Goal: Browse casually

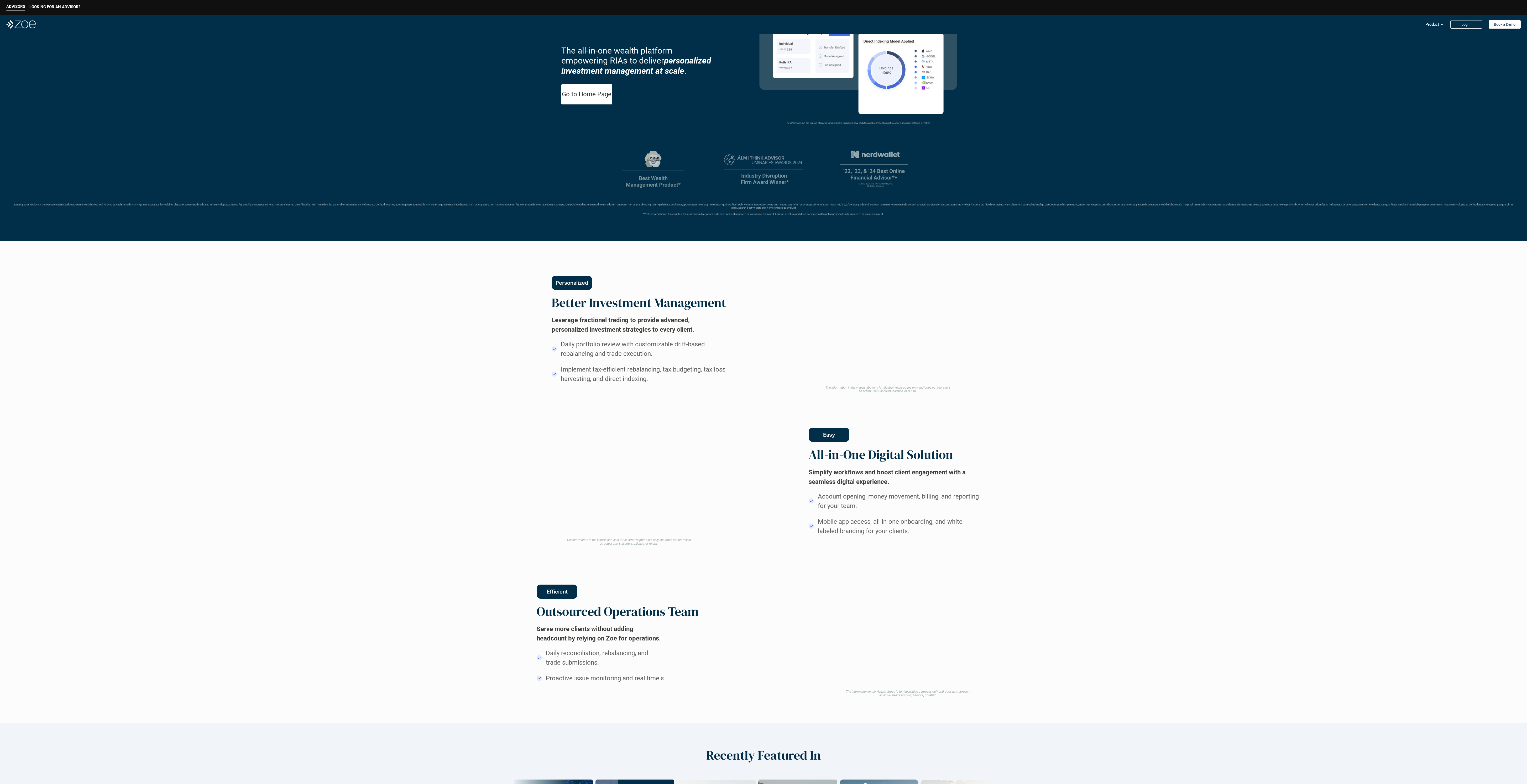
scroll to position [87, 0]
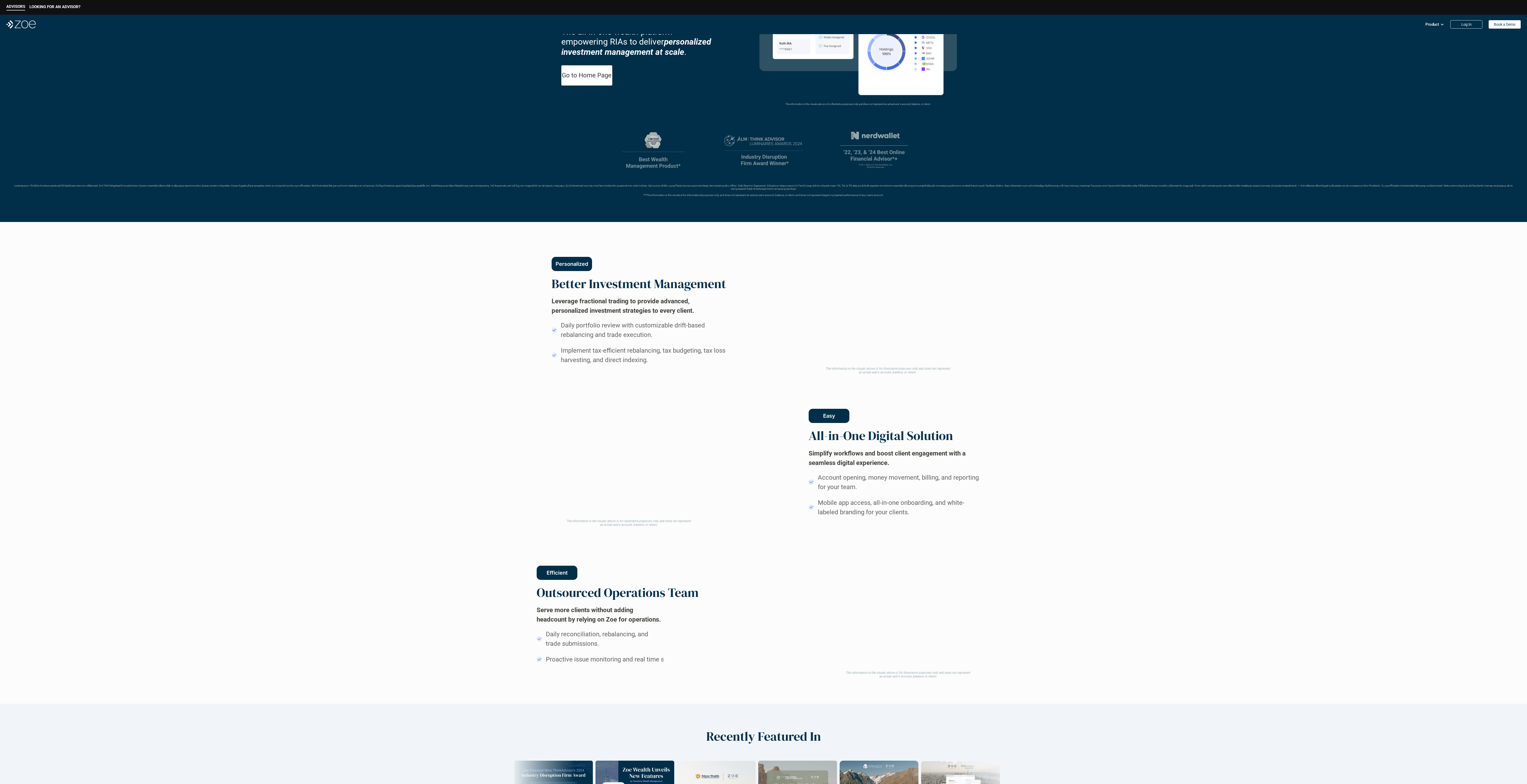
click at [382, 196] on div "Personalized Better Investment Management Leverage fractional trading to provid…" at bounding box center [764, 463] width 1527 height 482
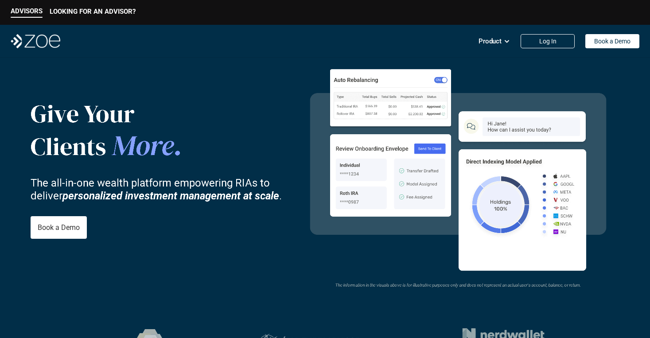
scroll to position [0, 0]
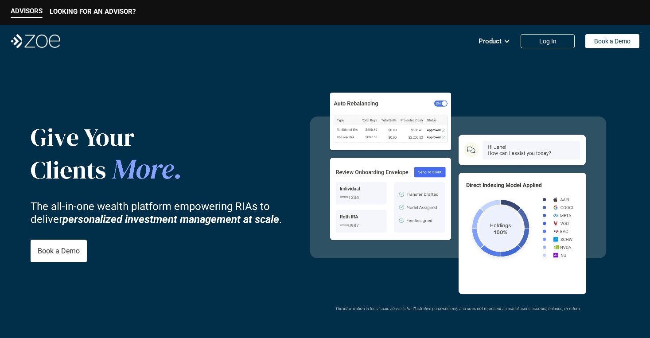
click at [46, 38] on img at bounding box center [36, 41] width 50 height 14
click at [47, 42] on img at bounding box center [36, 41] width 50 height 14
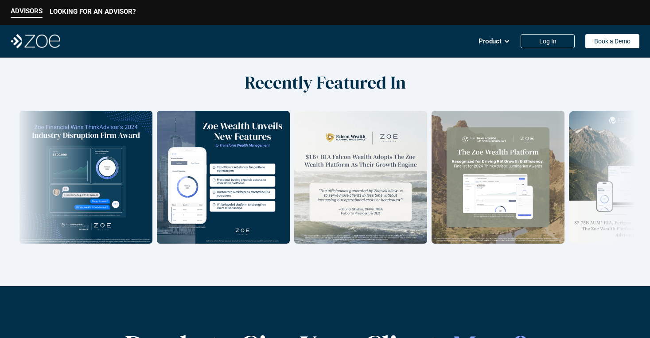
scroll to position [1181, 0]
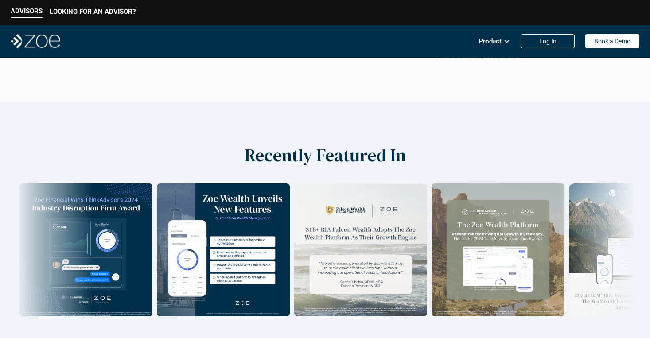
click at [43, 39] on img at bounding box center [36, 41] width 50 height 14
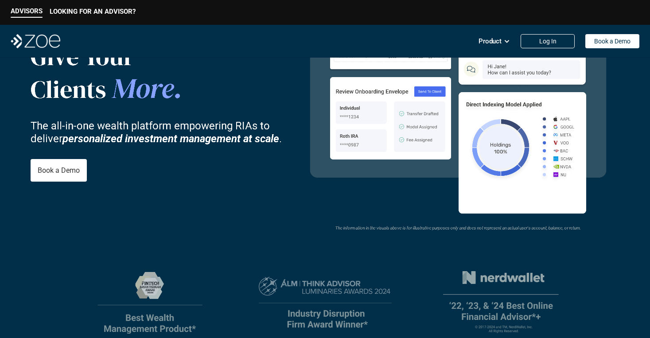
scroll to position [0, 0]
